Goal: Navigation & Orientation: Find specific page/section

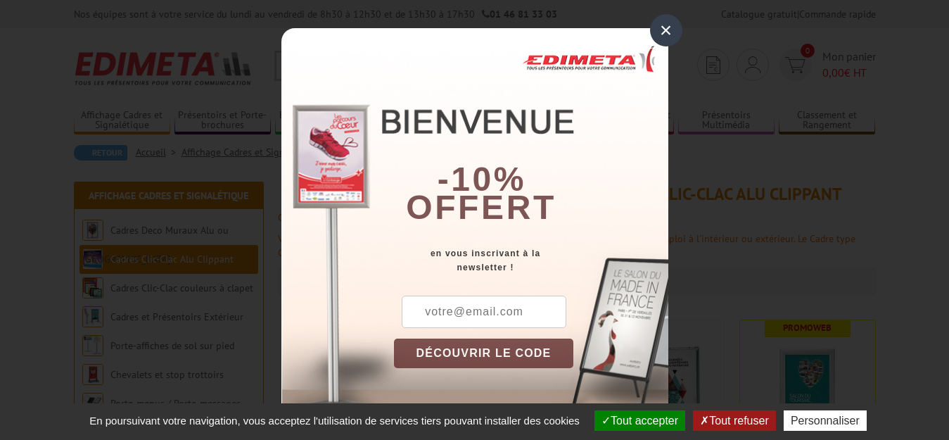
click at [659, 32] on div "×" at bounding box center [666, 30] width 32 height 32
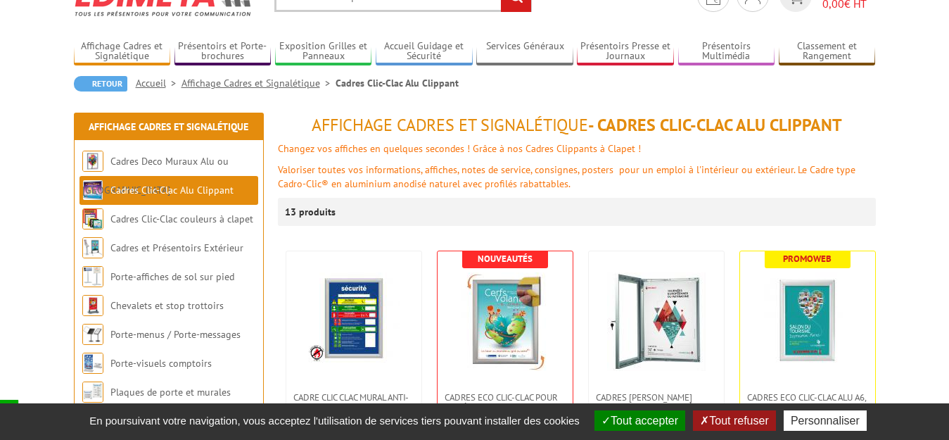
scroll to position [141, 0]
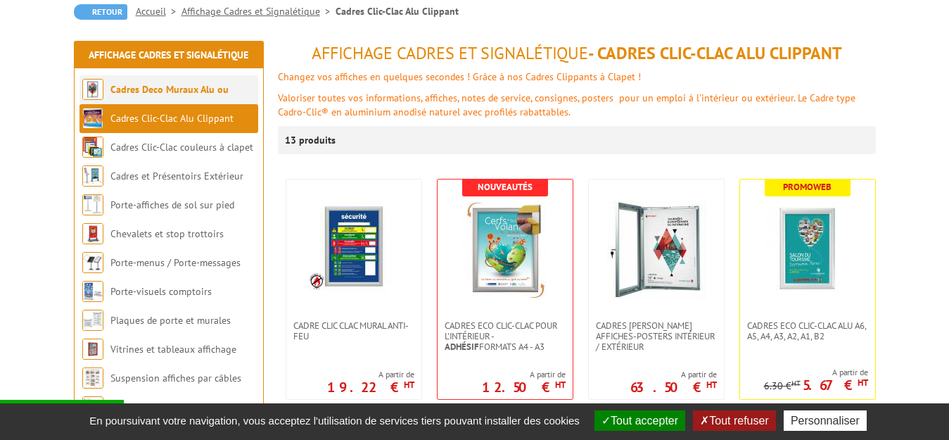
click at [119, 94] on link "Cadres Deco Muraux Alu ou [GEOGRAPHIC_DATA]" at bounding box center [155, 104] width 146 height 42
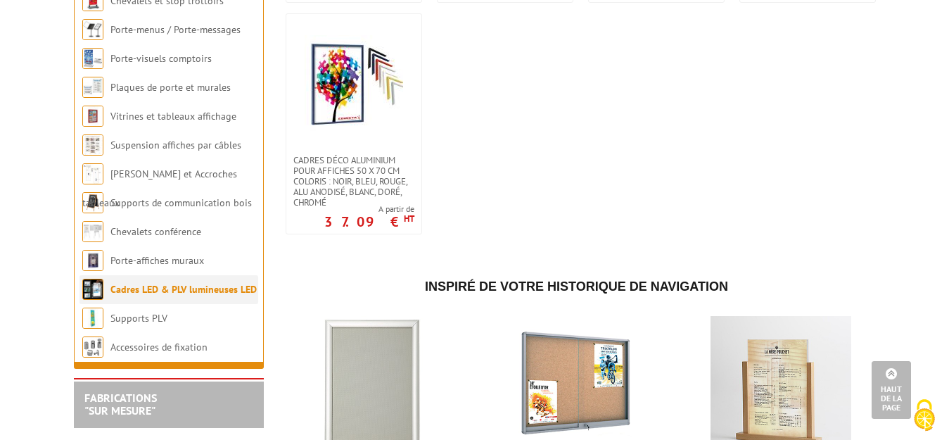
scroll to position [1759, 0]
